Goal: Task Accomplishment & Management: Manage account settings

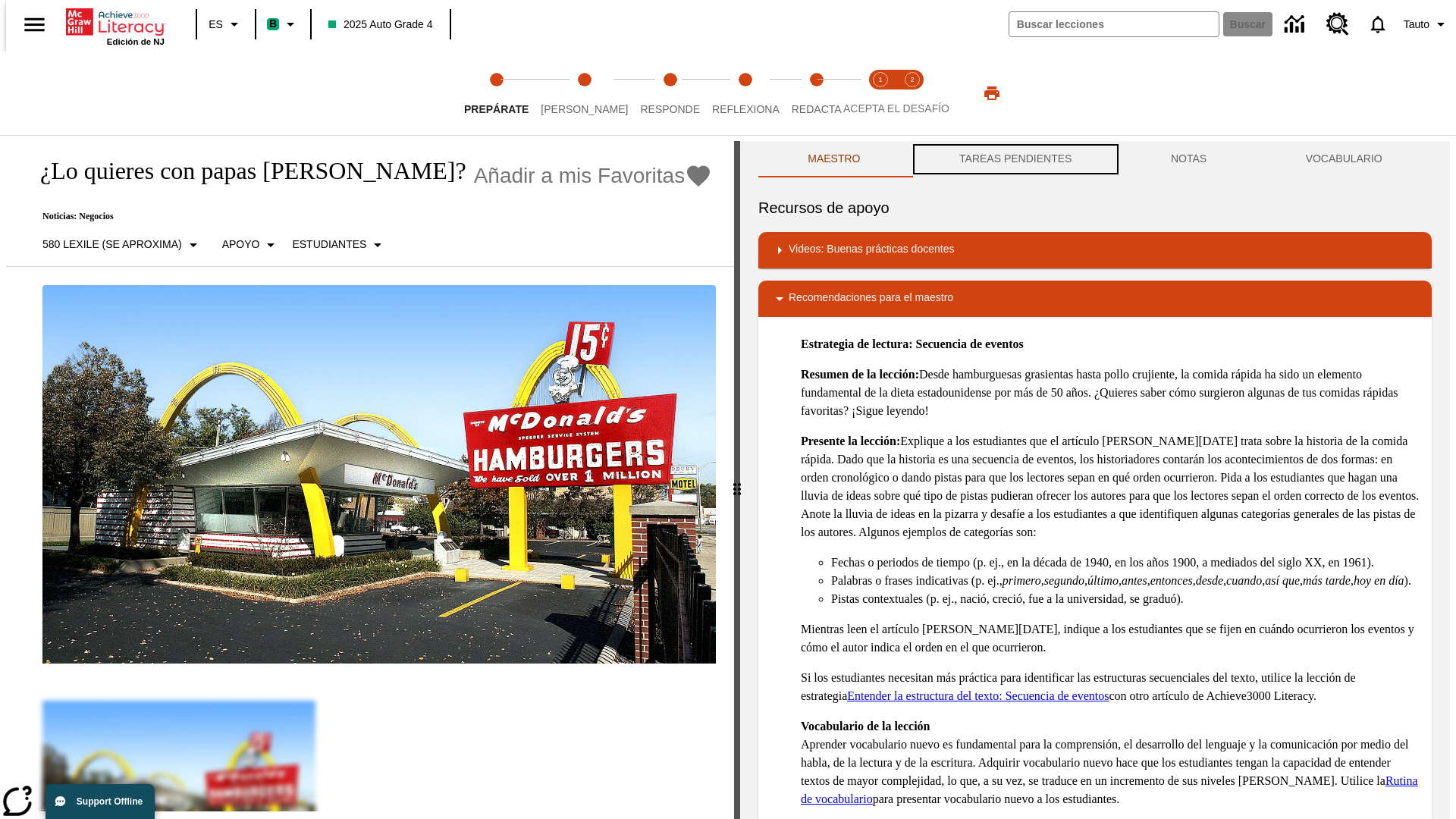
click at [1014, 159] on button "TAREAS PENDIENTES" at bounding box center [1016, 159] width 211 height 37
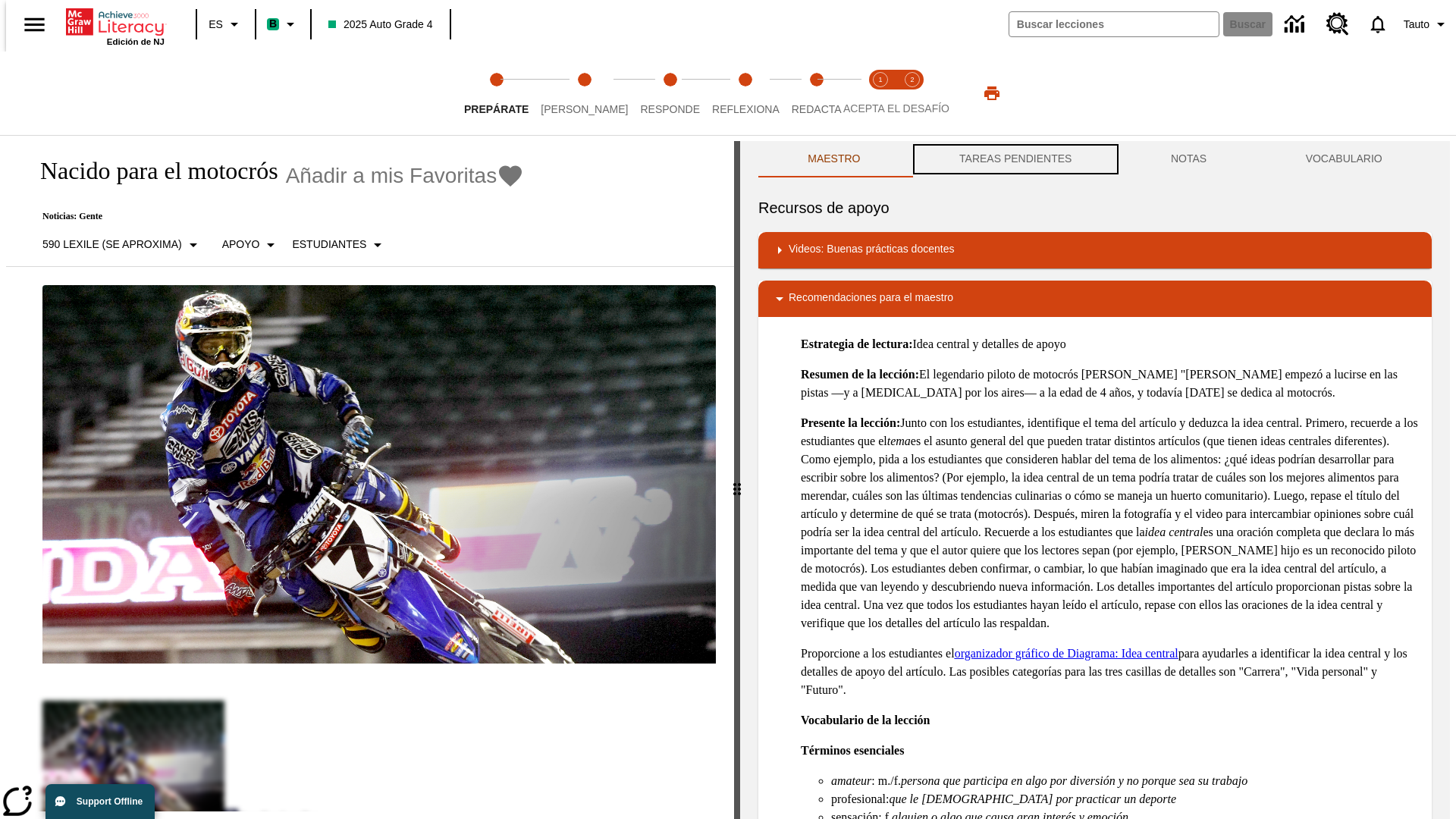
click at [1014, 159] on button "TAREAS PENDIENTES" at bounding box center [1016, 159] width 211 height 37
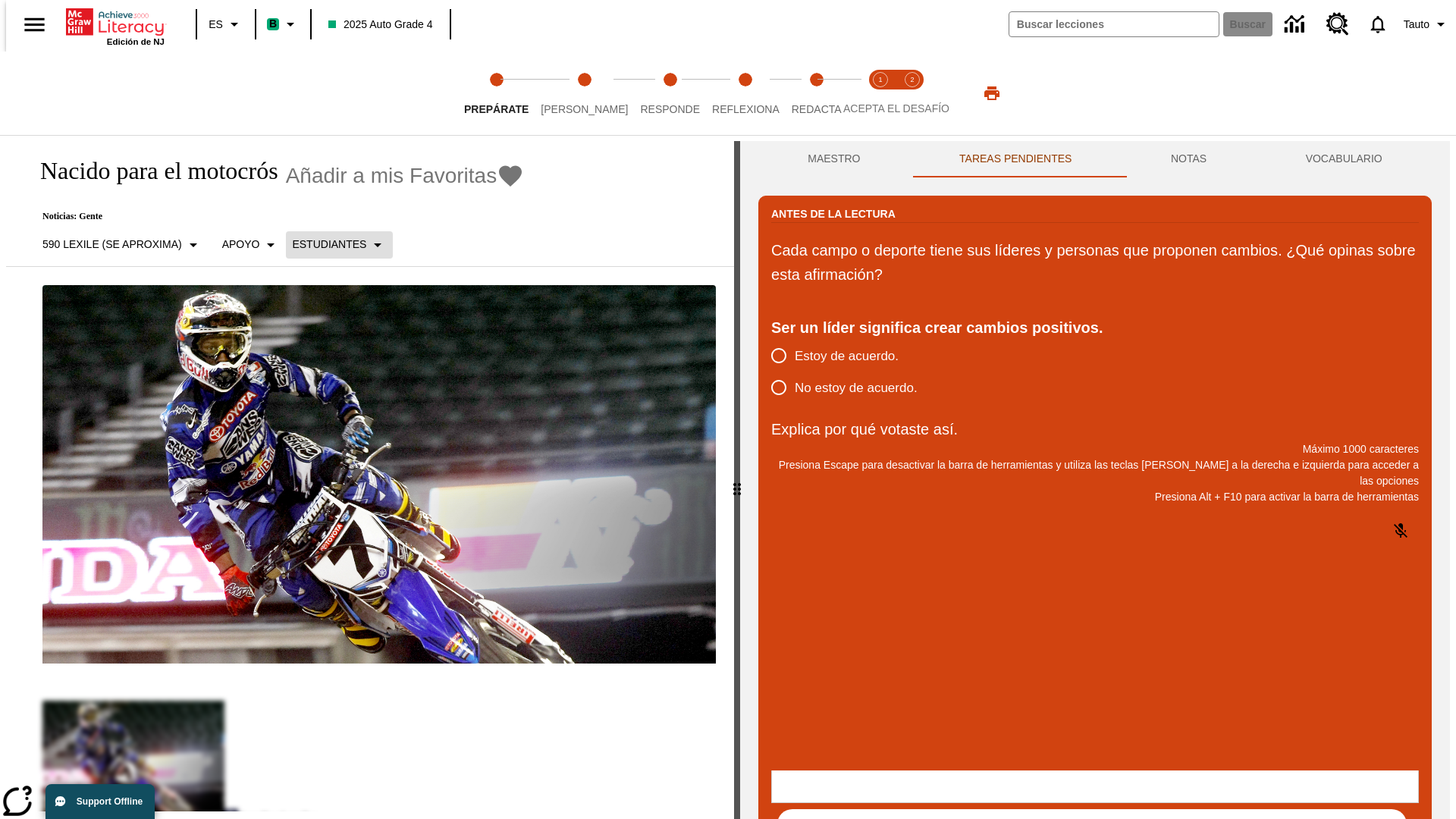
click at [330, 245] on p "Estudiantes" at bounding box center [329, 245] width 74 height 16
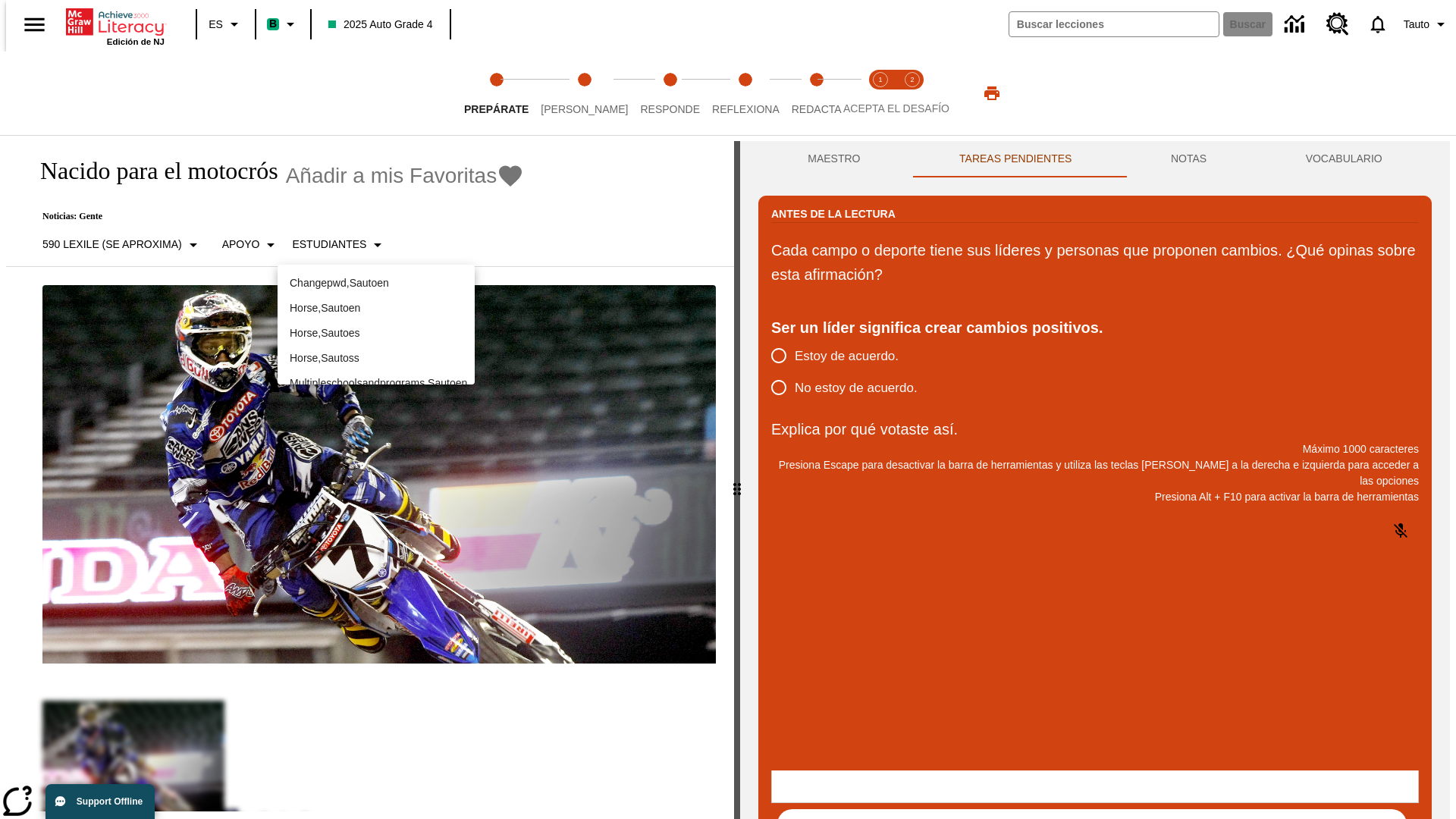
click at [376, 326] on p "Horse , Sautoes" at bounding box center [376, 333] width 173 height 16
